Goal: Task Accomplishment & Management: Manage account settings

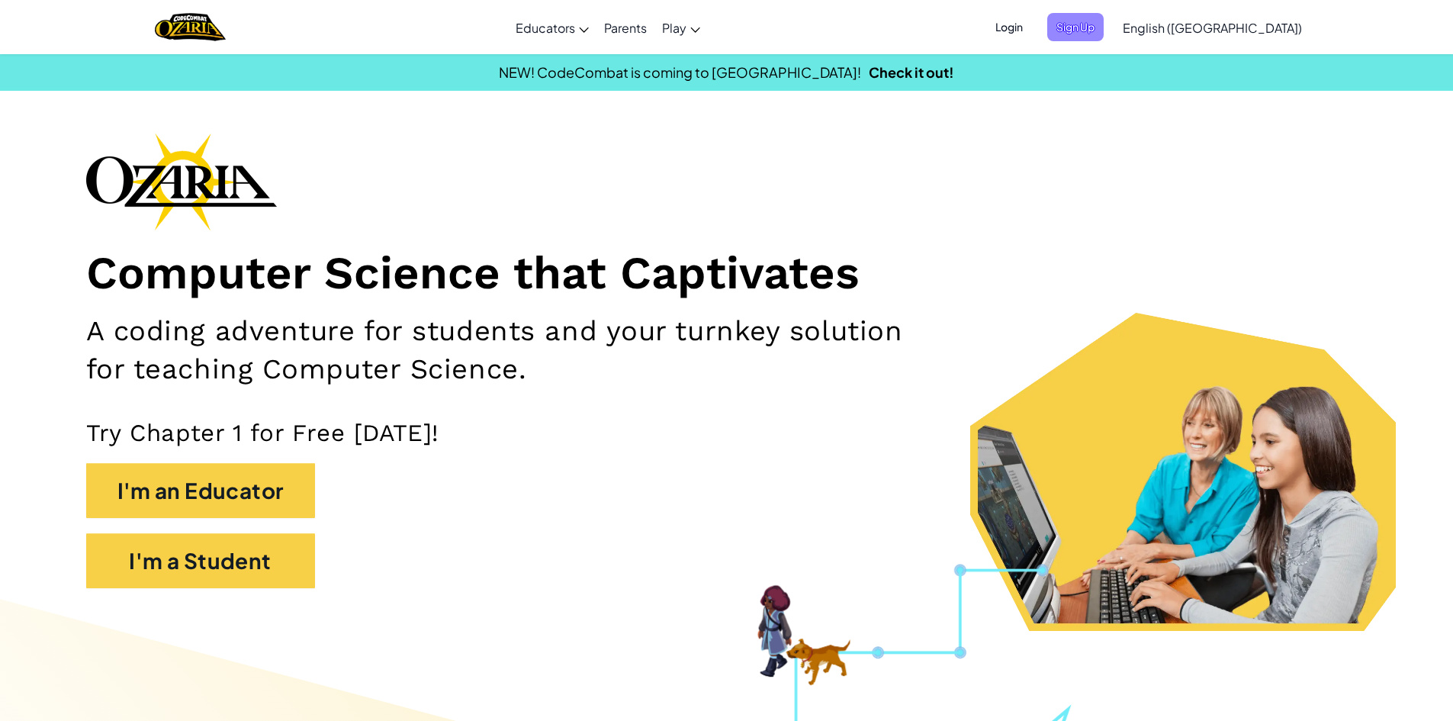
click at [1104, 31] on span "Sign Up" at bounding box center [1076, 27] width 56 height 28
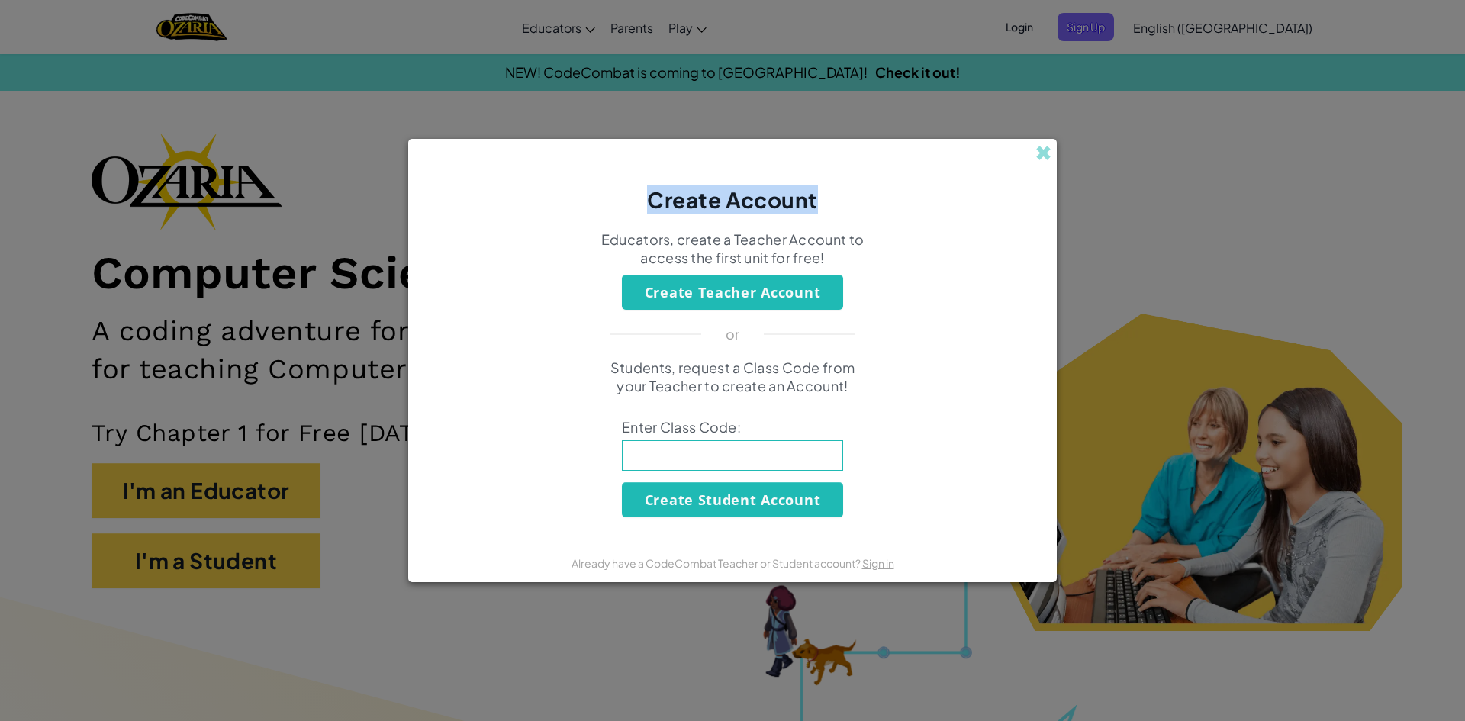
click at [1051, 152] on div "Create Account" at bounding box center [732, 177] width 649 height 76
click at [1049, 151] on span at bounding box center [1043, 153] width 16 height 16
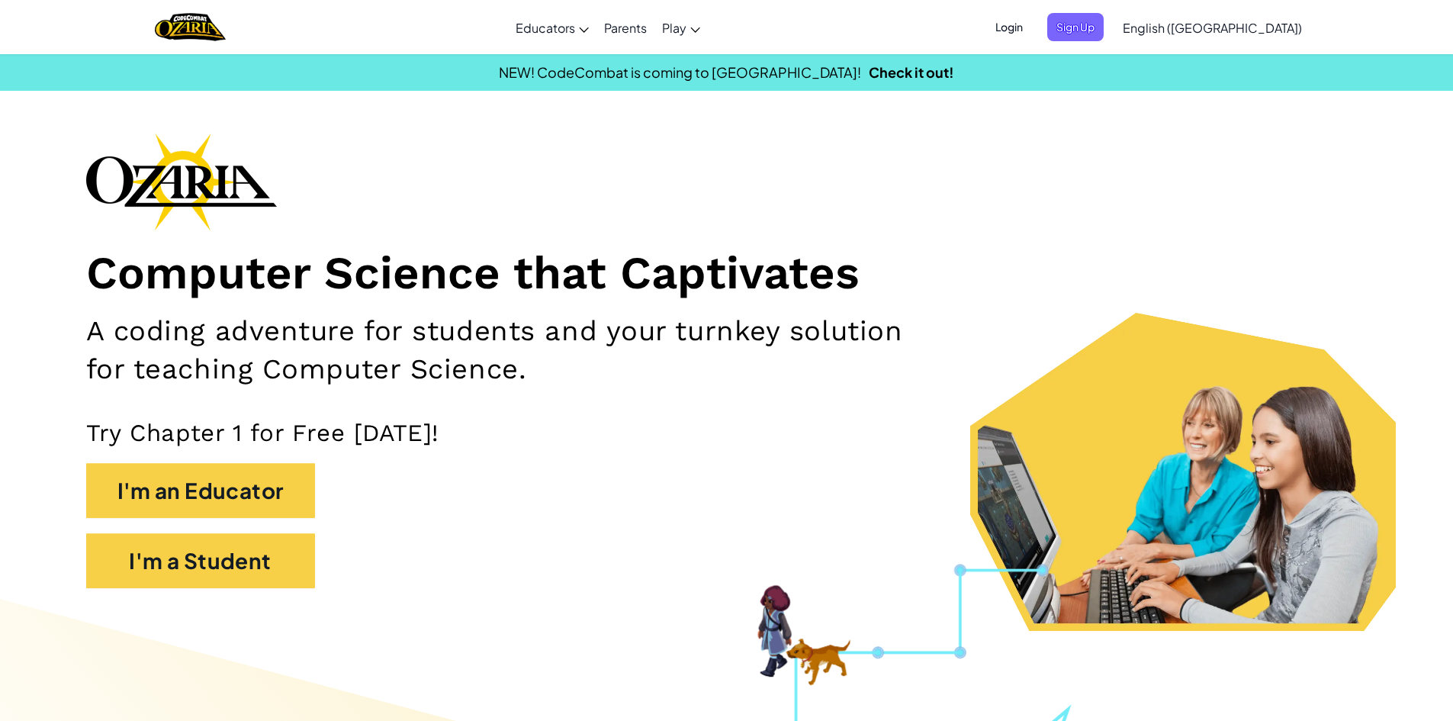
click at [1032, 28] on span "Login" at bounding box center [1009, 27] width 46 height 28
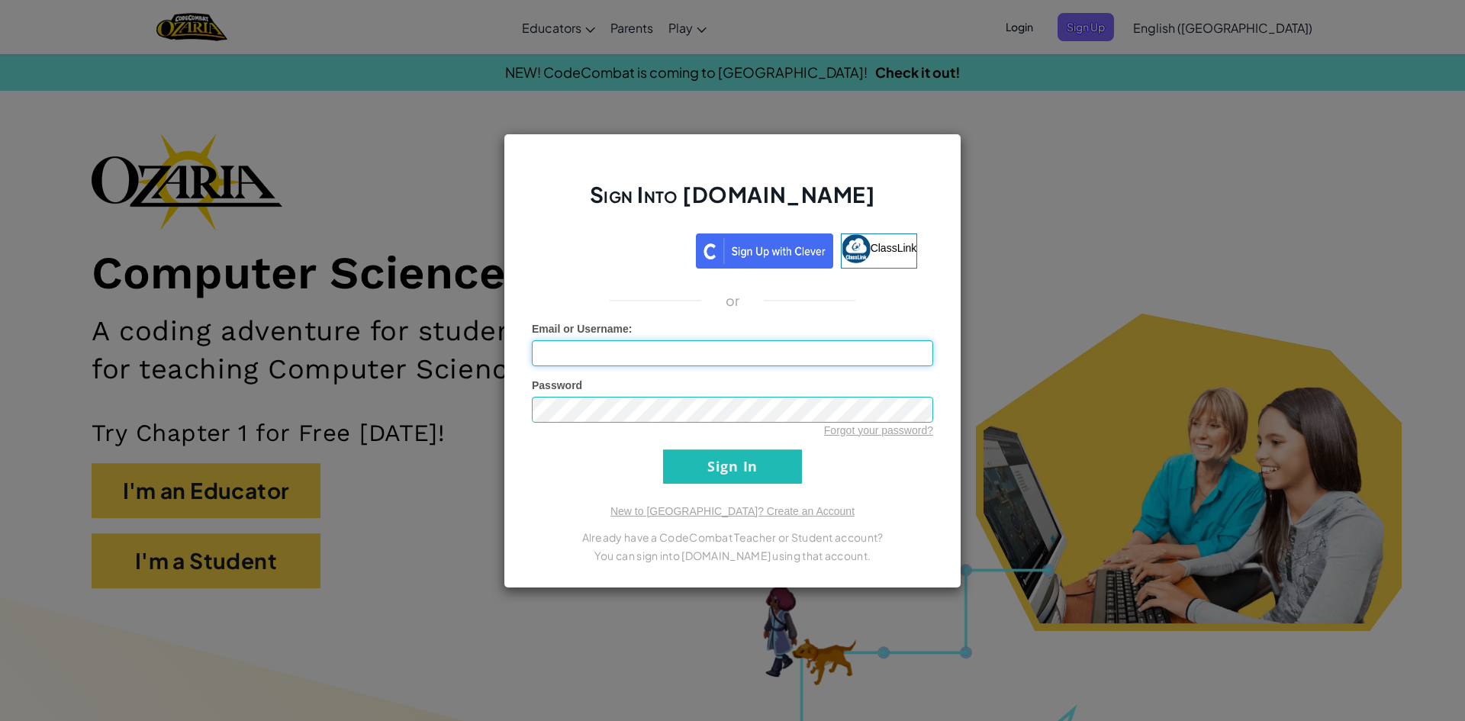
type input "Ali25R"
click at [715, 468] on input "Sign In" at bounding box center [732, 466] width 139 height 34
